Goal: Task Accomplishment & Management: Manage account settings

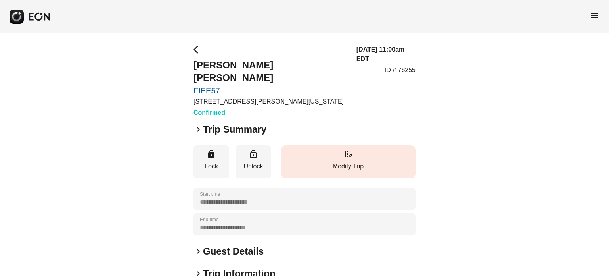
click at [343, 161] on p "Modify Trip" at bounding box center [348, 166] width 127 height 10
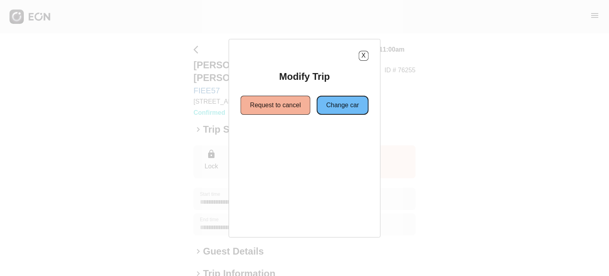
click at [329, 101] on button "Change car" at bounding box center [343, 105] width 52 height 19
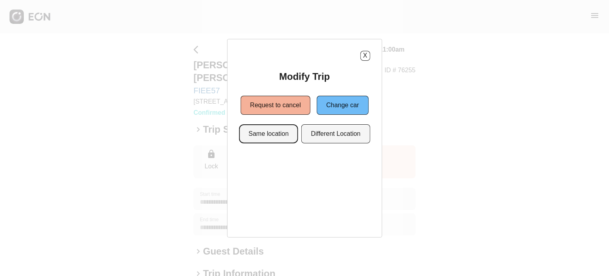
click at [284, 138] on button "Same location" at bounding box center [268, 133] width 59 height 19
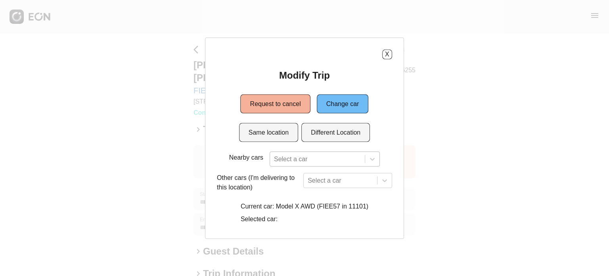
click at [290, 161] on div "Select a car" at bounding box center [325, 158] width 110 height 15
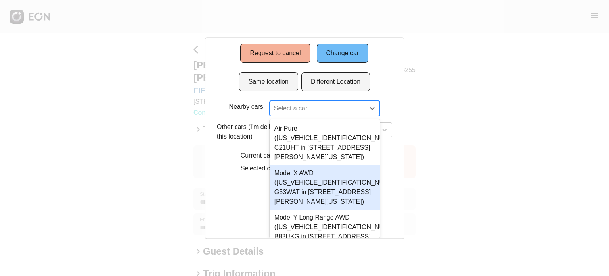
type input "*"
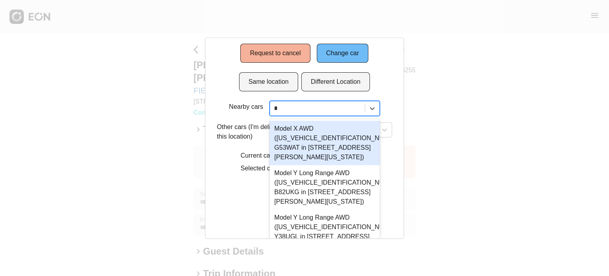
click at [334, 148] on div "Model X AWD ([US_VEHICLE_IDENTIFICATION_NUMBER] G53WAT in [STREET_ADDRESS][PERS…" at bounding box center [325, 143] width 110 height 44
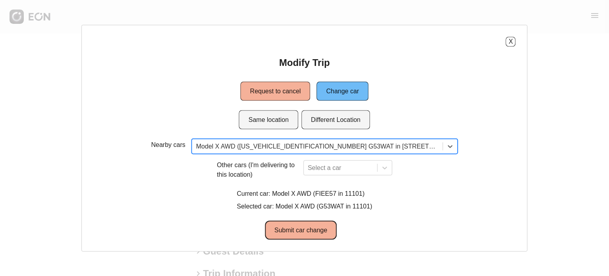
click at [309, 234] on button "Submit car change" at bounding box center [301, 229] width 72 height 19
